Goal: Book appointment/travel/reservation

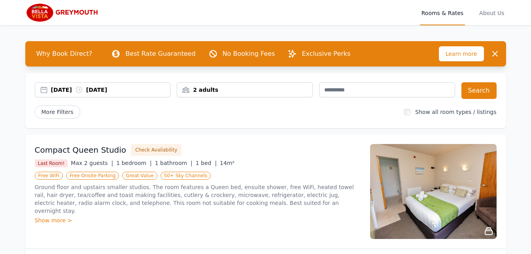
click at [48, 90] on div "[DATE] [DATE]" at bounding box center [102, 90] width 135 height 8
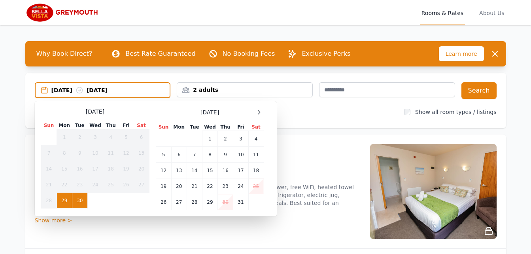
click at [255, 188] on td "25" at bounding box center [255, 186] width 15 height 16
click at [179, 204] on td "27" at bounding box center [178, 202] width 15 height 16
click at [69, 90] on div "[DATE] --" at bounding box center [110, 90] width 119 height 8
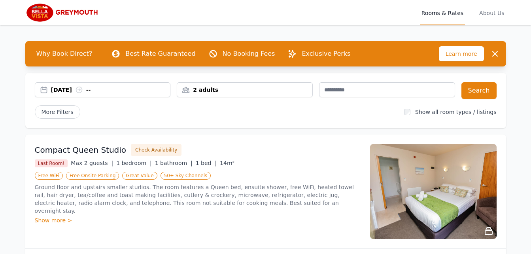
click at [44, 91] on div "[DATE] --" at bounding box center [102, 90] width 135 height 8
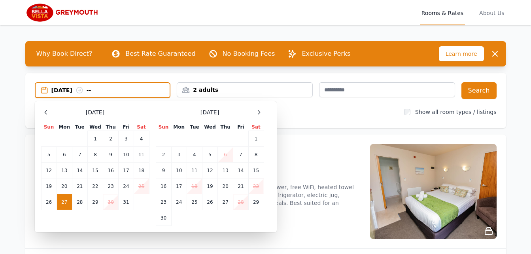
click at [138, 186] on td "25" at bounding box center [141, 186] width 15 height 16
click at [101, 87] on div "[DATE] --" at bounding box center [110, 90] width 119 height 8
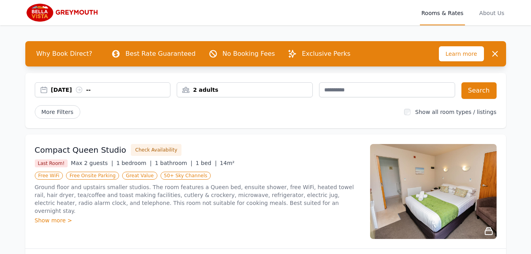
click at [103, 89] on div "[DATE] --" at bounding box center [110, 90] width 119 height 8
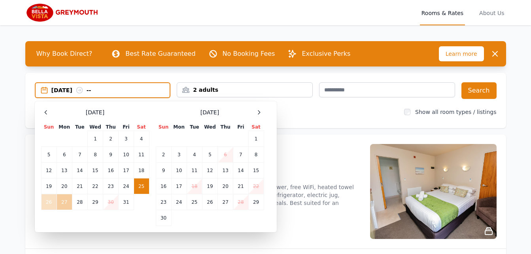
click at [64, 202] on td "27" at bounding box center [64, 202] width 15 height 16
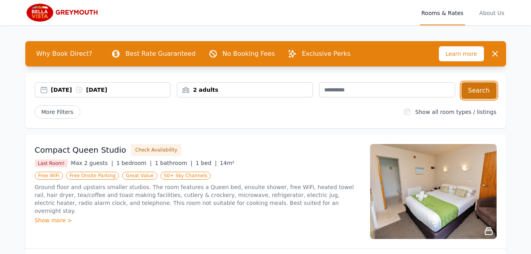
click at [469, 87] on button "Search" at bounding box center [478, 90] width 35 height 17
